Goal: Information Seeking & Learning: Learn about a topic

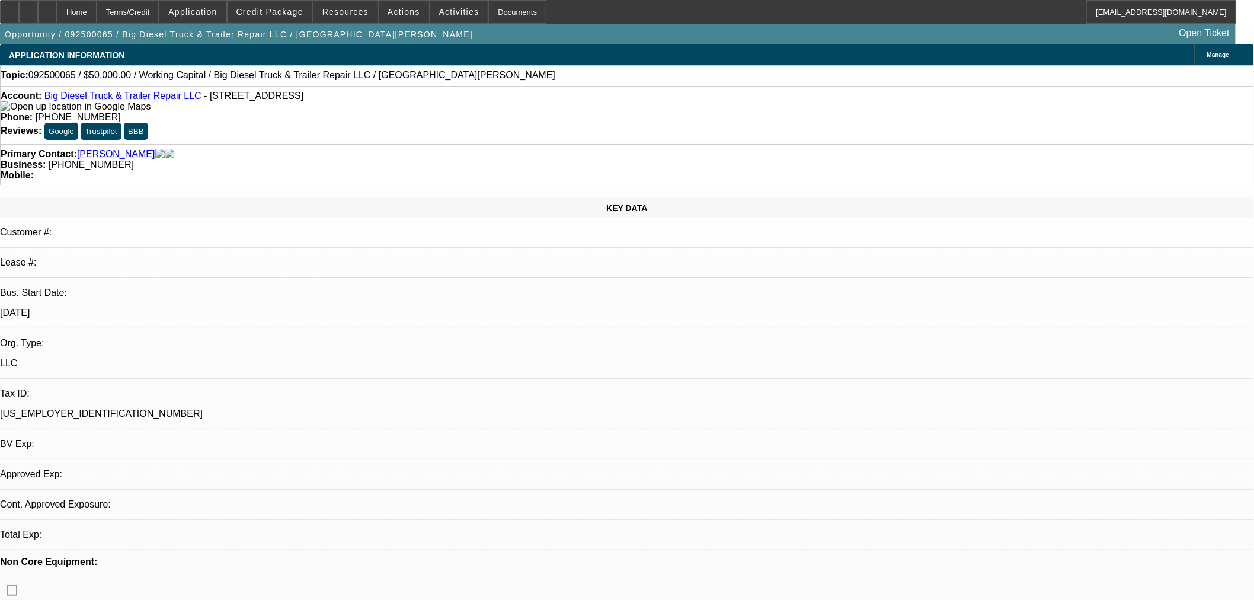
select select "0"
select select "2"
select select "0"
select select "6"
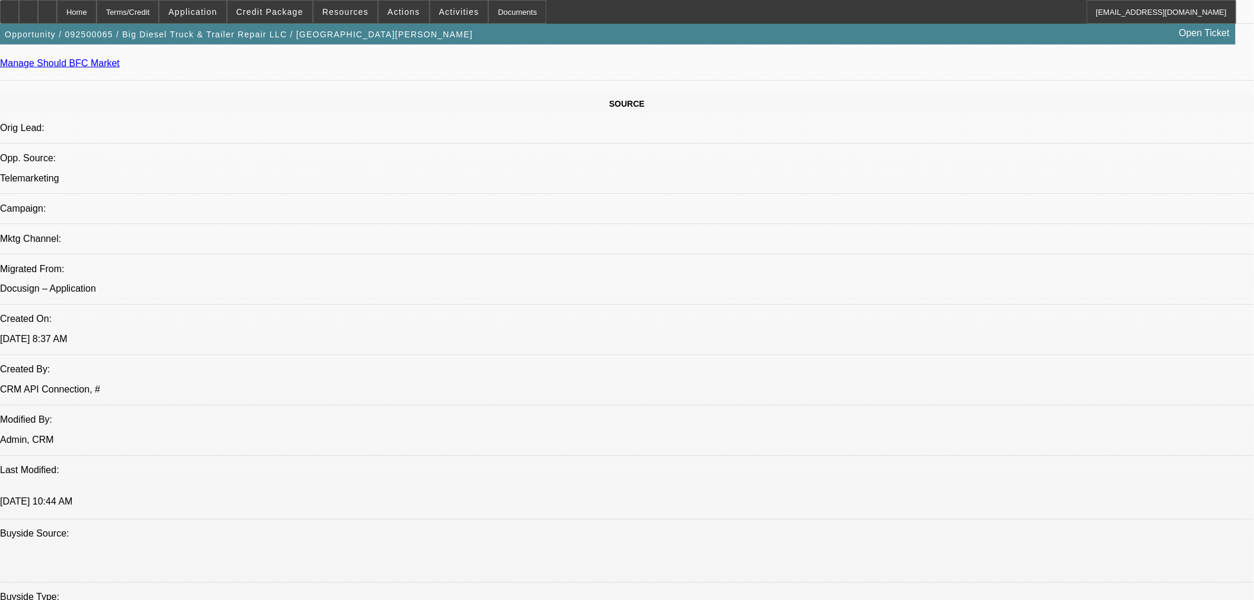
scroll to position [659, 0]
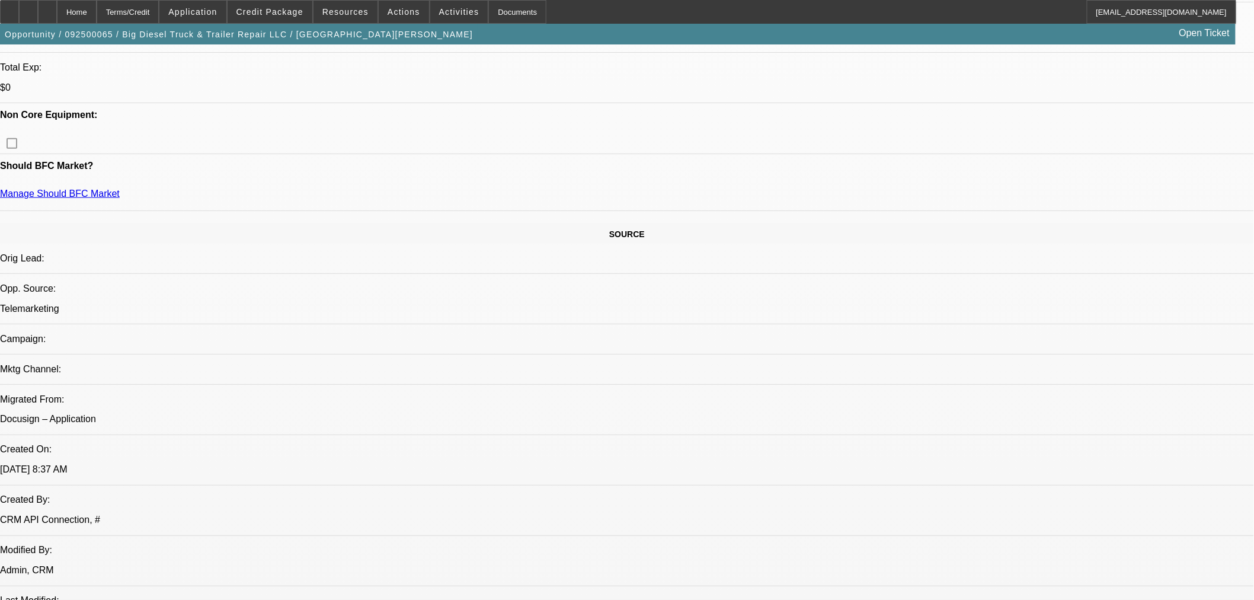
scroll to position [526, 0]
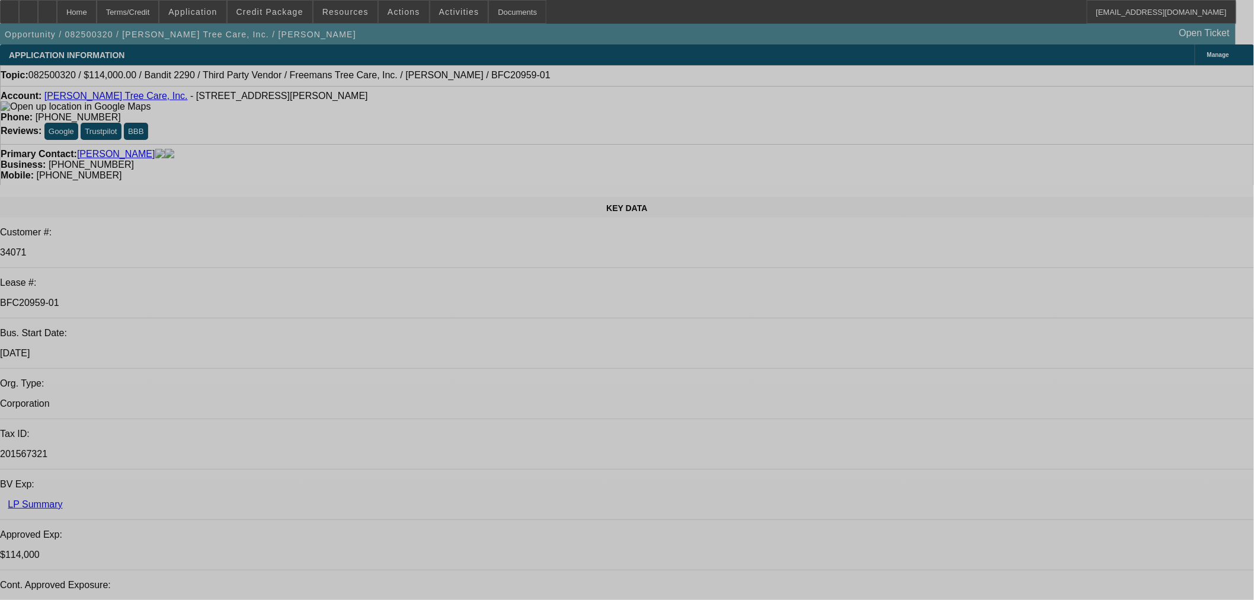
select select "0"
select select "6"
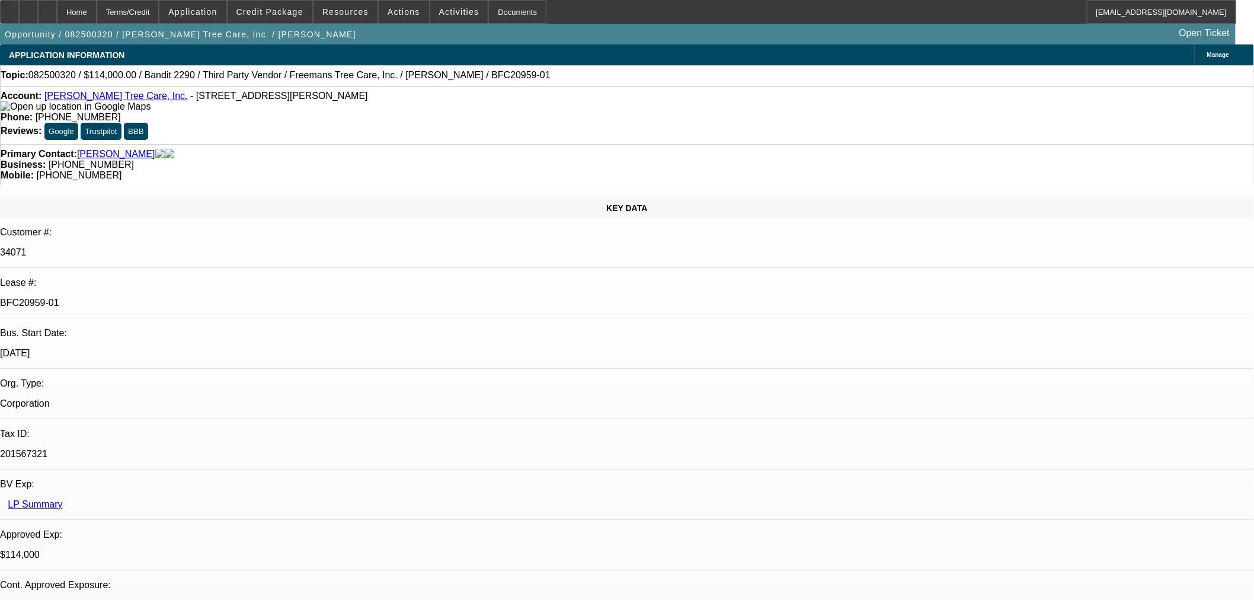
select select "0"
select select "6"
select select "0"
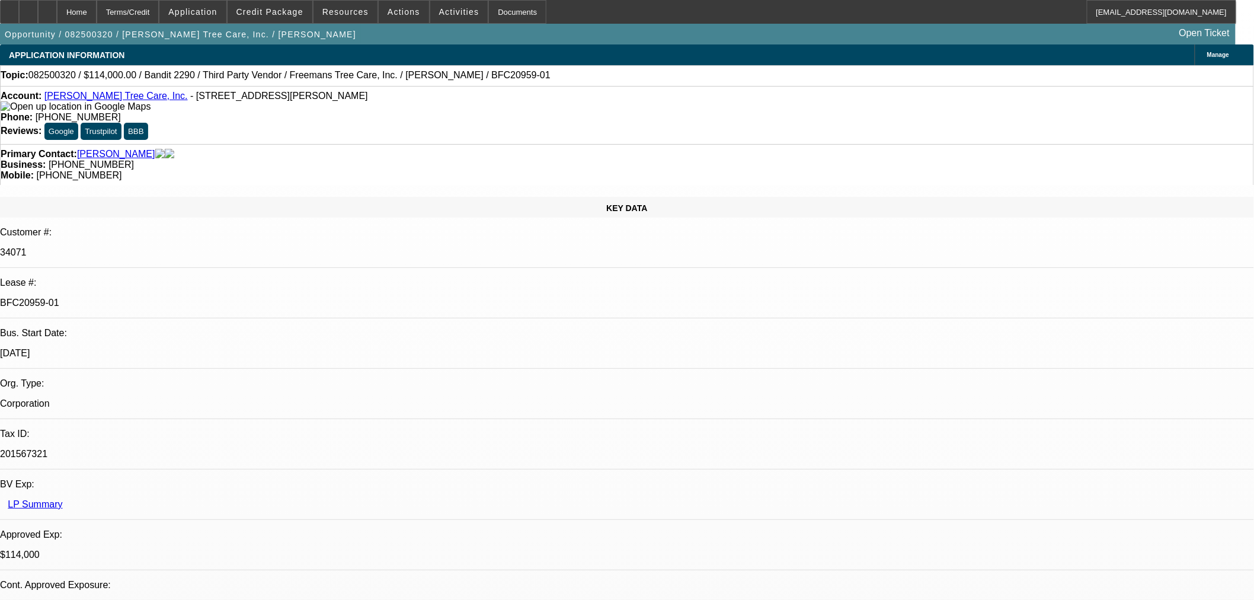
select select "2"
select select "0"
select select "6"
select select "0"
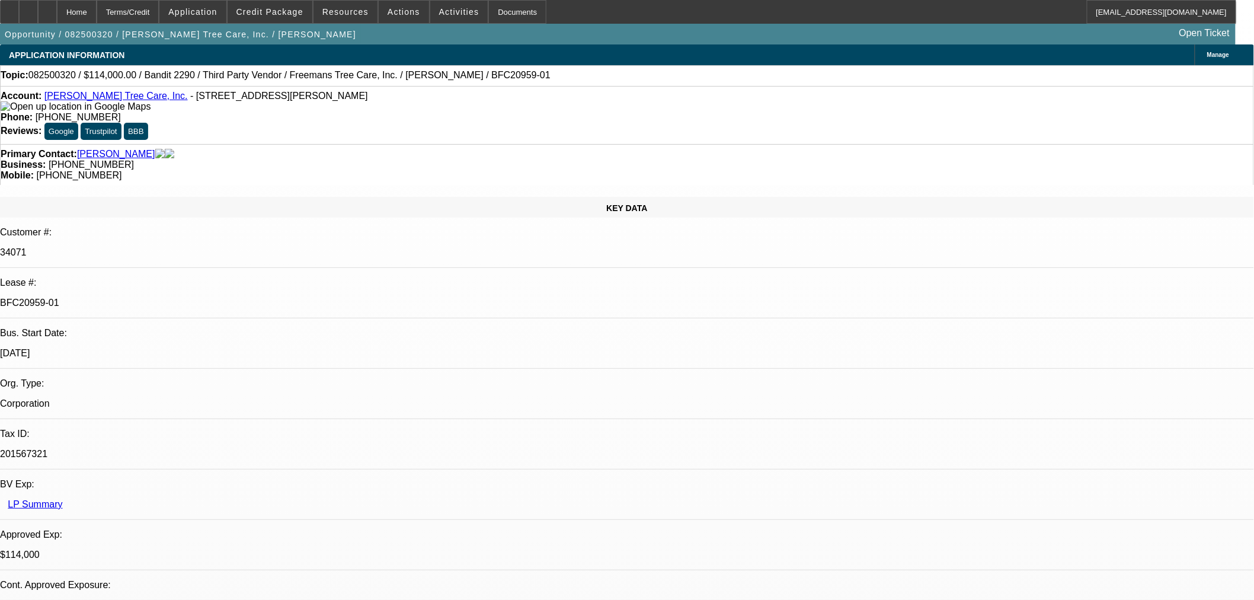
select select "2"
select select "0"
select select "6"
